Goal: Task Accomplishment & Management: Use online tool/utility

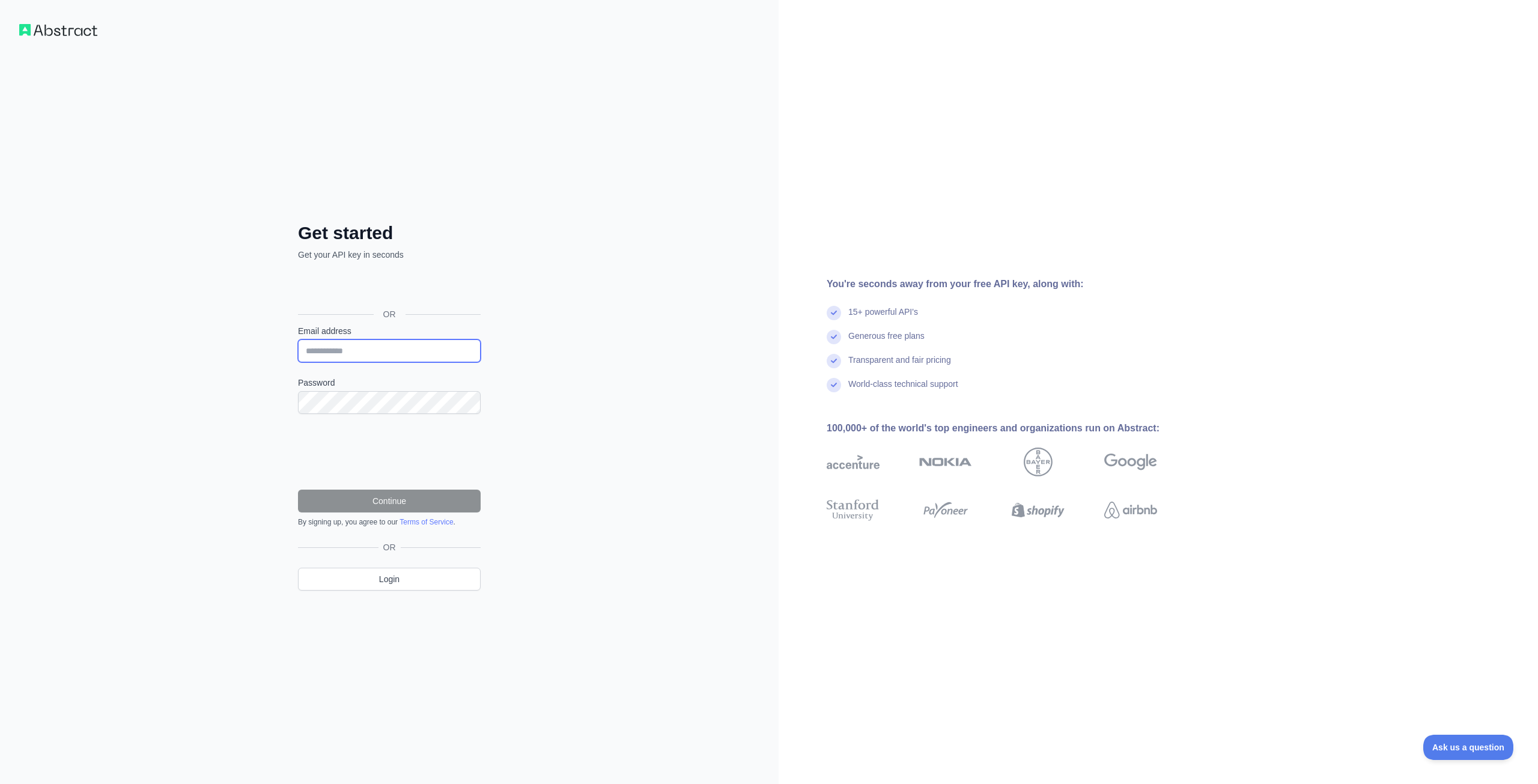
click at [330, 352] on input "Email address" at bounding box center [389, 350] width 183 height 23
click at [360, 343] on input "Email address" at bounding box center [389, 350] width 183 height 23
paste input "**********"
type input "**********"
click at [321, 501] on button "Continue" at bounding box center [389, 501] width 183 height 23
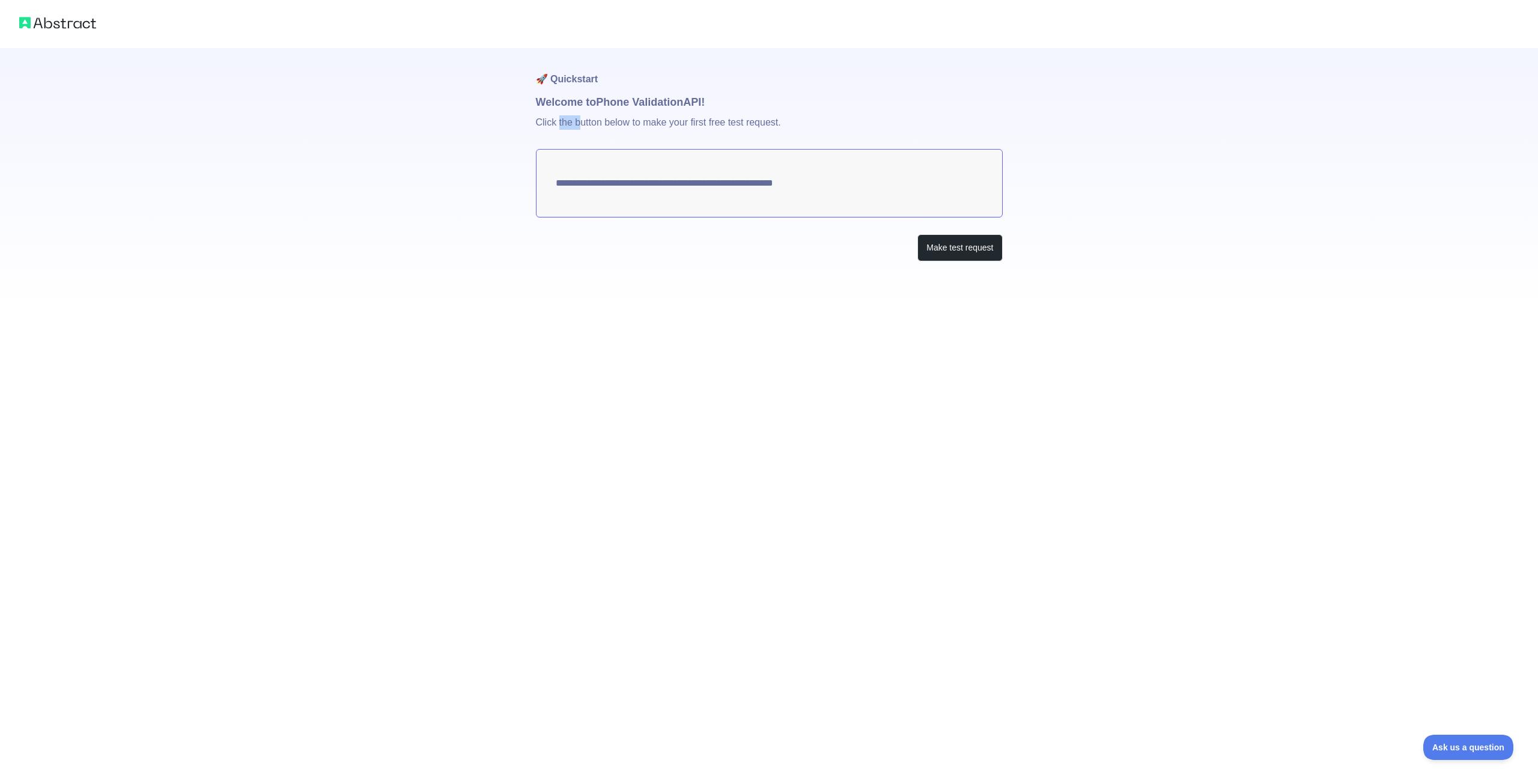
drag, startPoint x: 557, startPoint y: 125, endPoint x: 580, endPoint y: 124, distance: 23.0
click at [580, 124] on p "Click the button below to make your first free test request." at bounding box center [769, 129] width 467 height 38
click at [946, 244] on button "Make test request" at bounding box center [960, 248] width 85 height 27
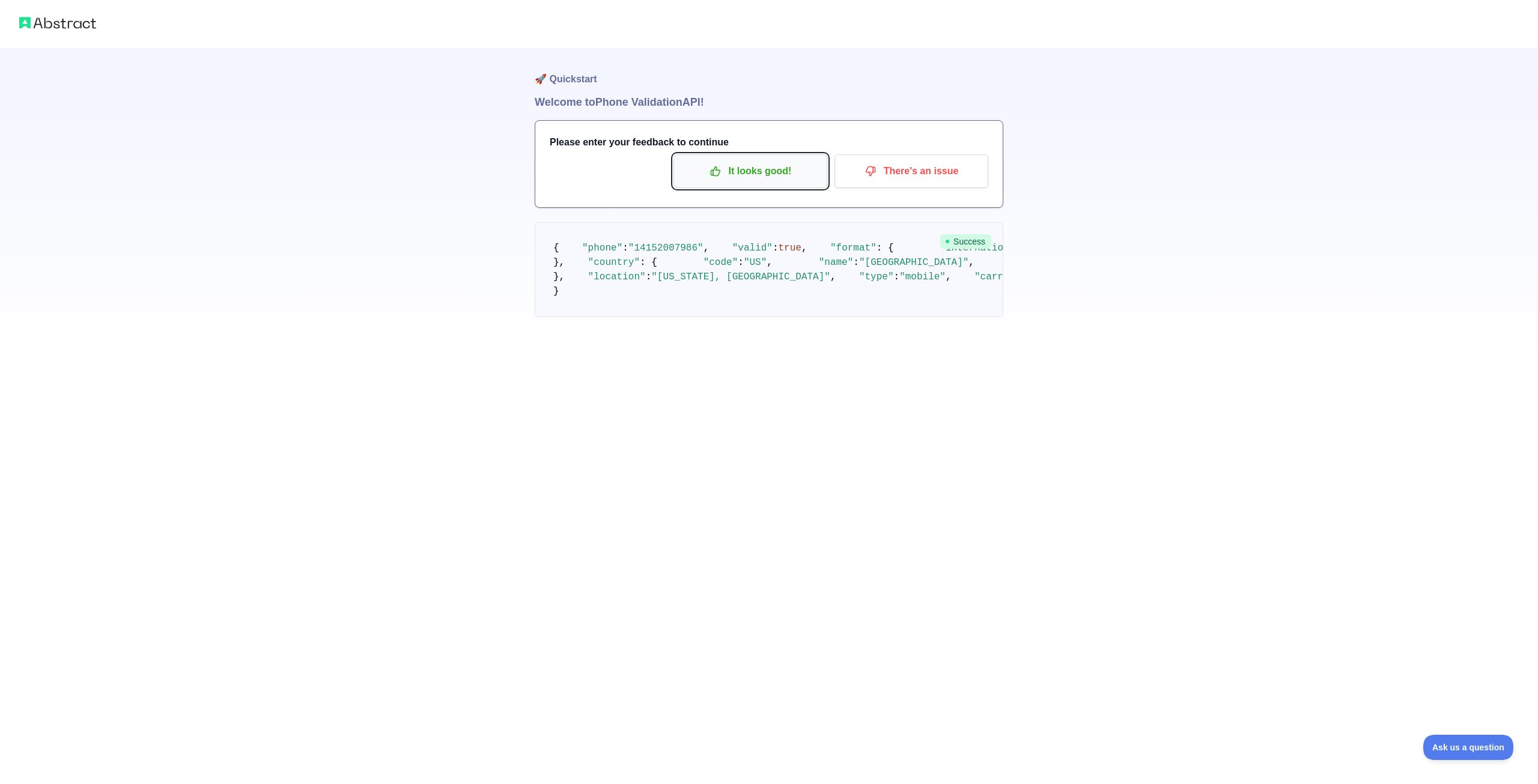
click at [768, 180] on p "It looks good!" at bounding box center [750, 171] width 136 height 20
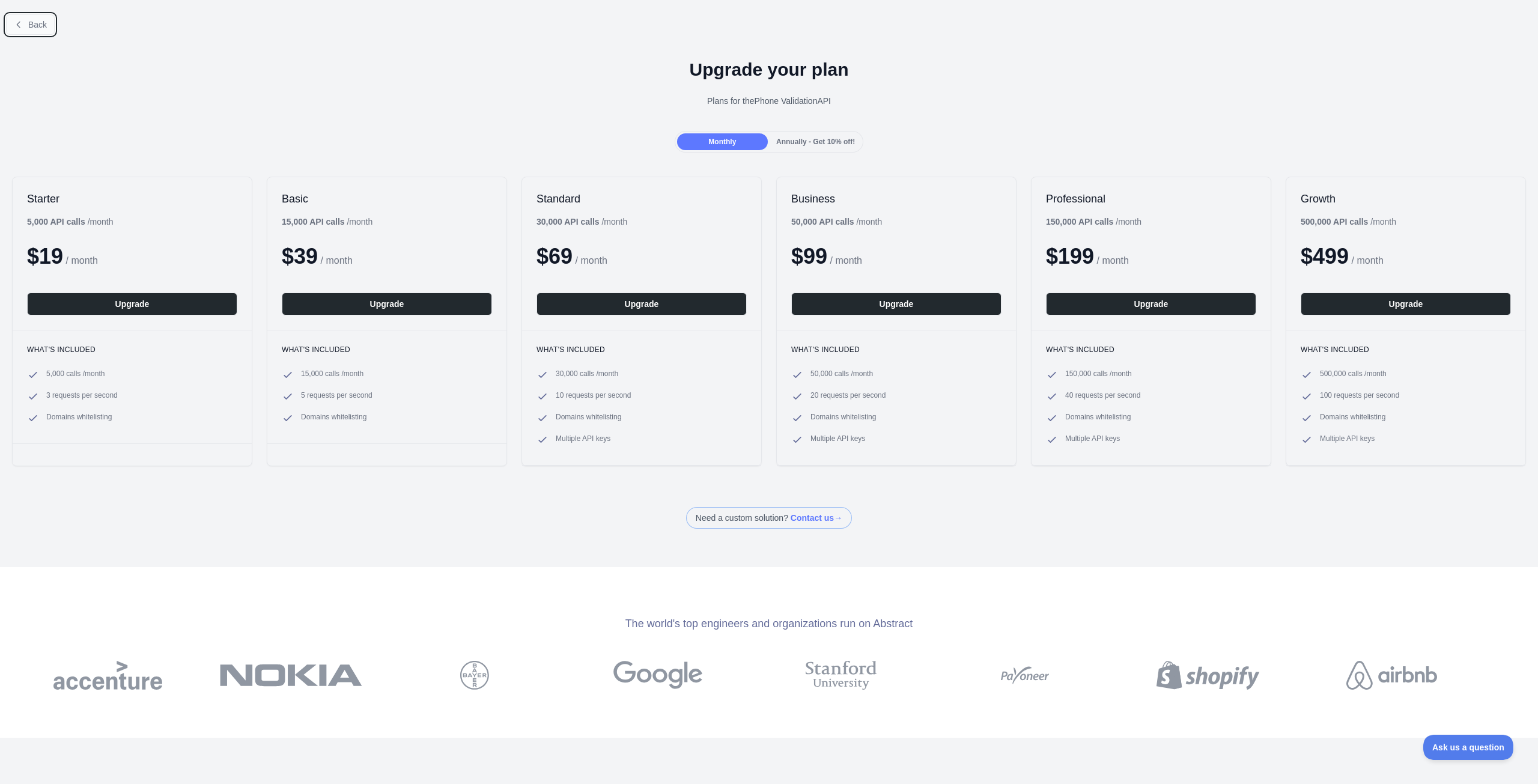
click at [34, 22] on span "Back" at bounding box center [37, 25] width 19 height 10
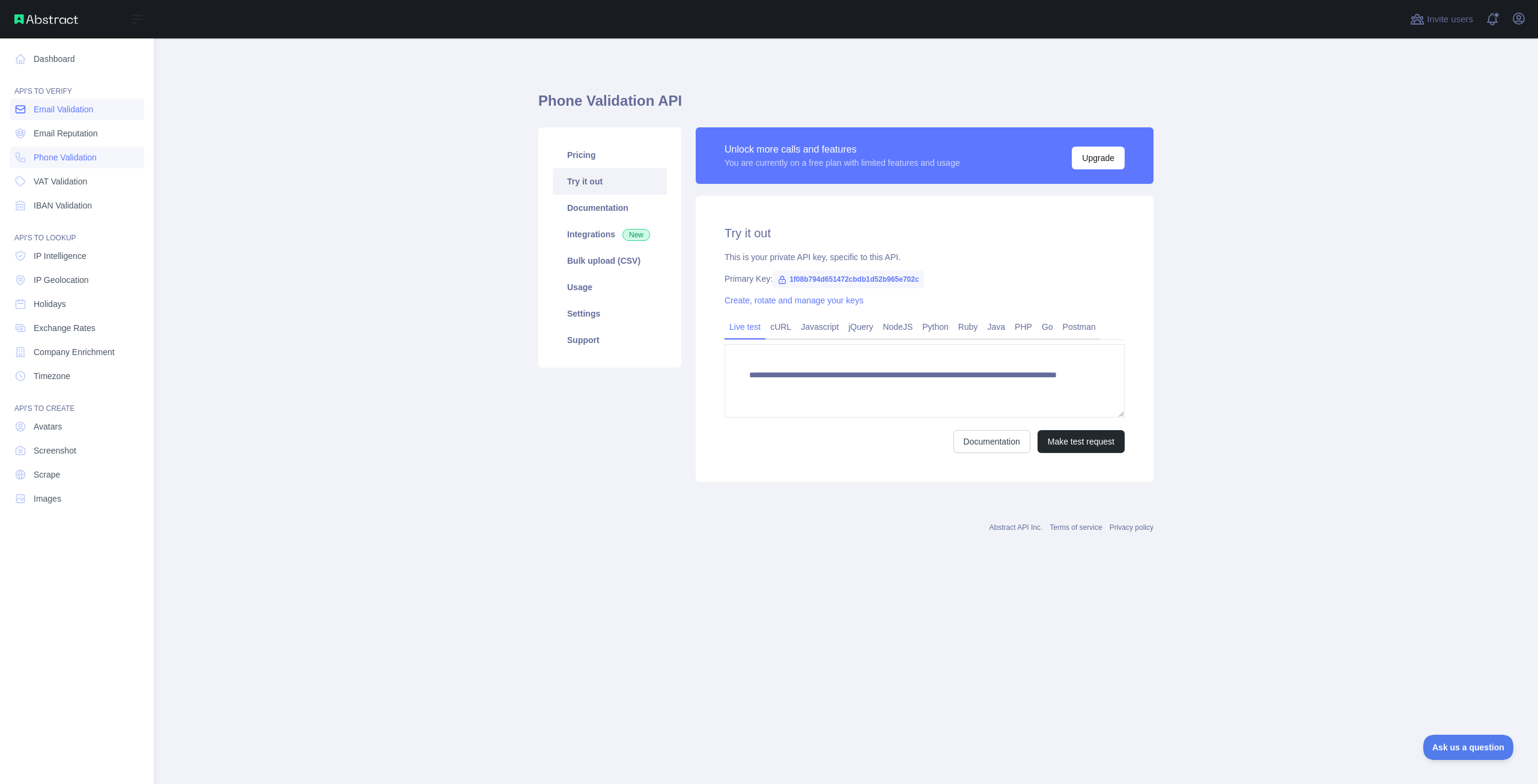
click at [35, 112] on span "Email Validation" at bounding box center [63, 109] width 60 height 12
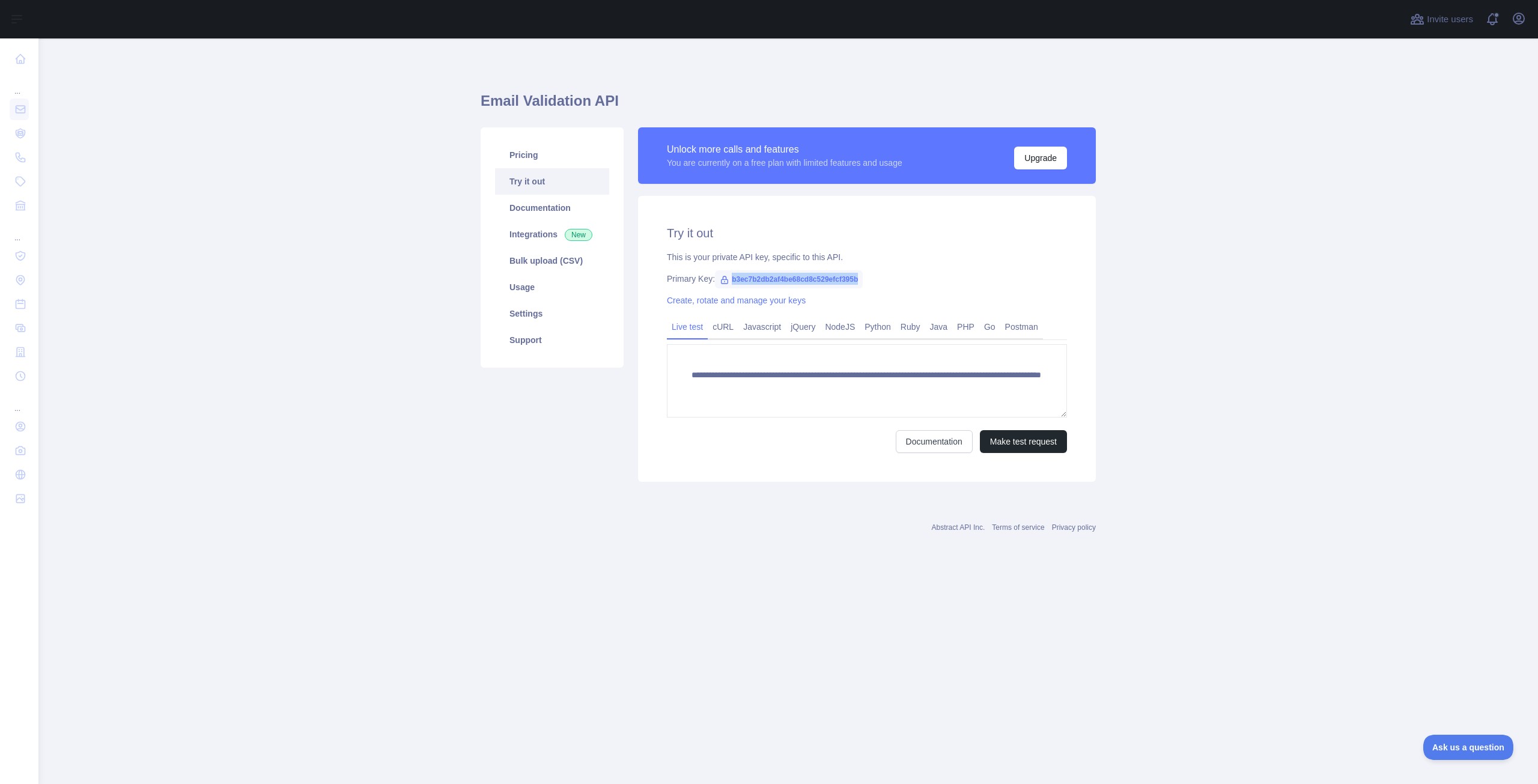
drag, startPoint x: 729, startPoint y: 276, endPoint x: 856, endPoint y: 278, distance: 127.0
click at [856, 278] on span "b3ec7b2db2af4be68cd8c529efcf395b" at bounding box center [788, 280] width 148 height 18
copy span "b3ec7b2db2af4be68cd8c529efcf395b"
